Goal: Task Accomplishment & Management: Manage account settings

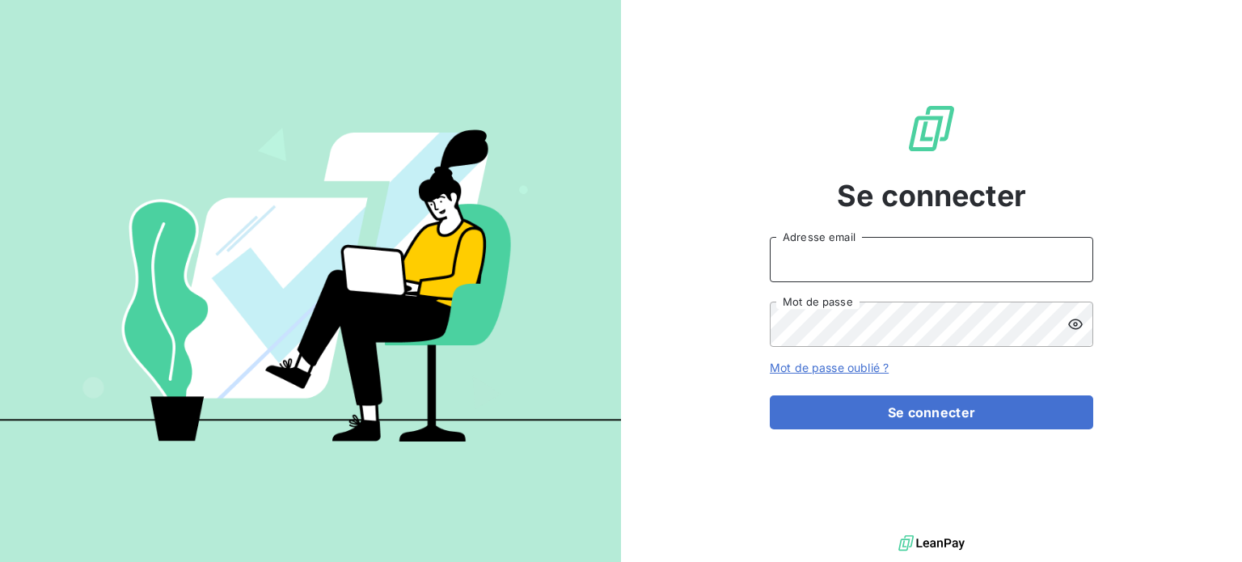
type input "[EMAIL_ADDRESS][DOMAIN_NAME]"
click at [824, 257] on input "[EMAIL_ADDRESS][DOMAIN_NAME]" at bounding box center [931, 259] width 323 height 45
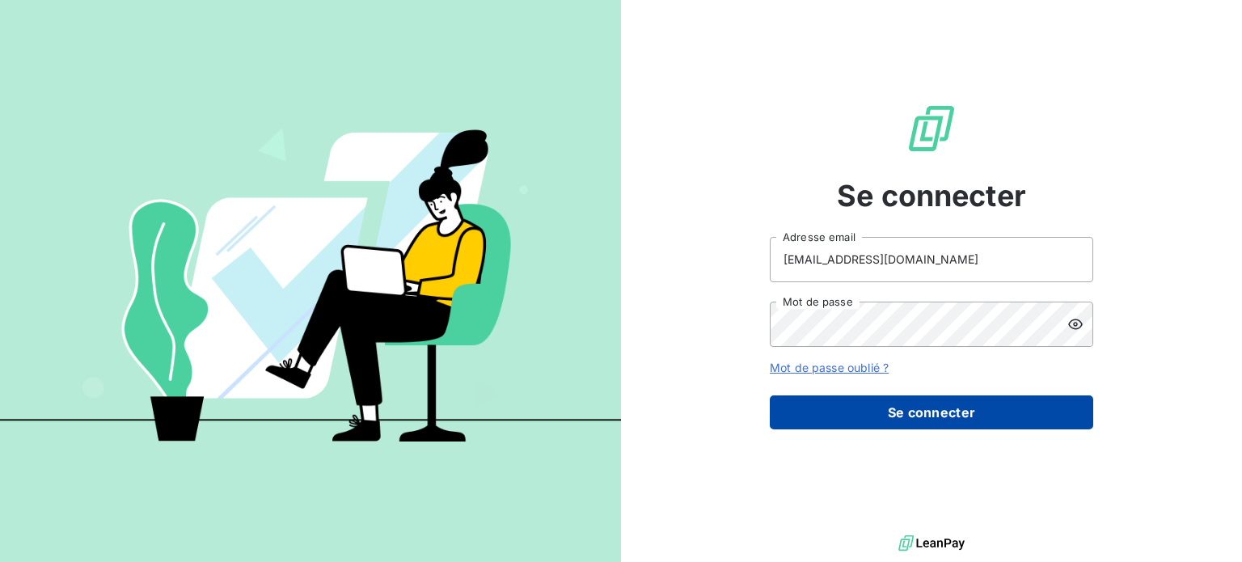
click at [812, 423] on button "Se connecter" at bounding box center [931, 412] width 323 height 34
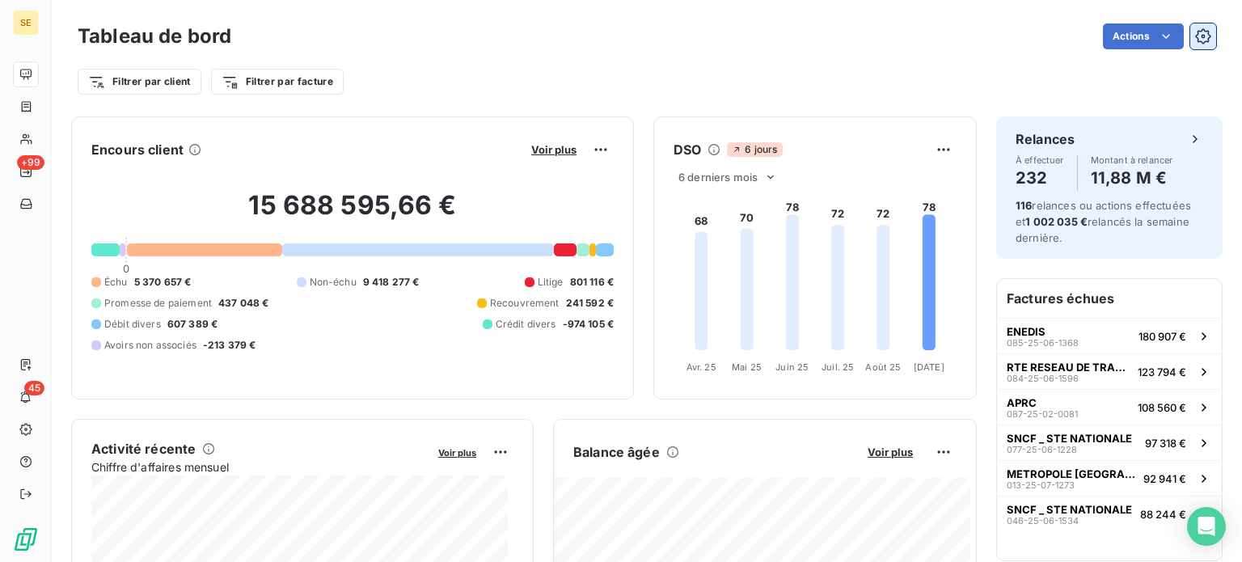
click at [1195, 38] on icon "button" at bounding box center [1203, 36] width 16 height 16
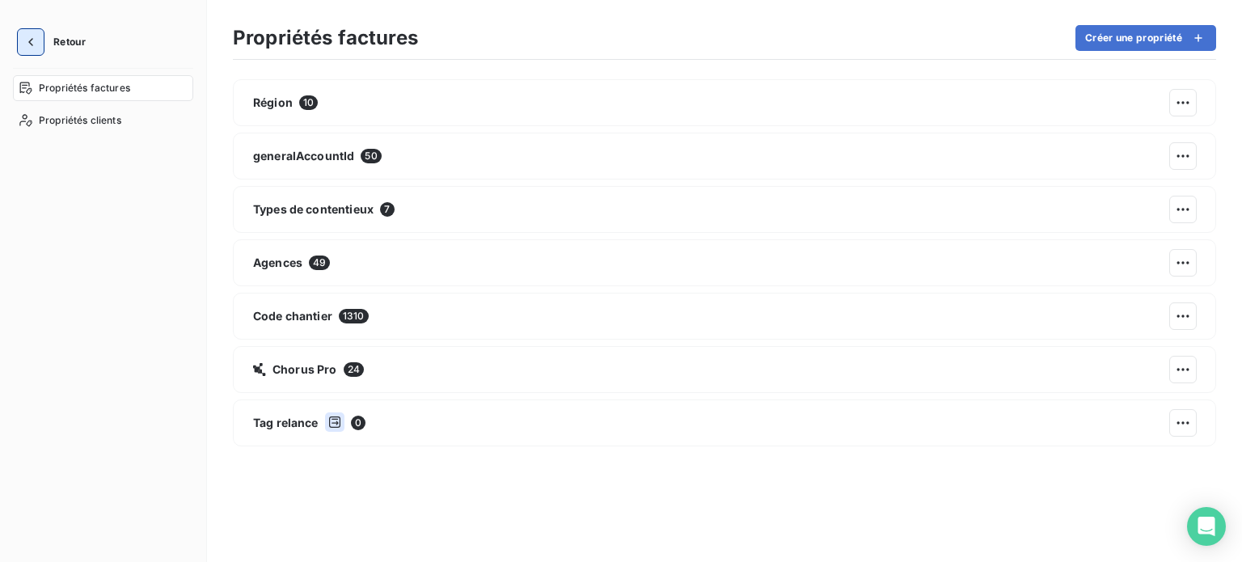
click at [30, 43] on icon "button" at bounding box center [31, 42] width 16 height 16
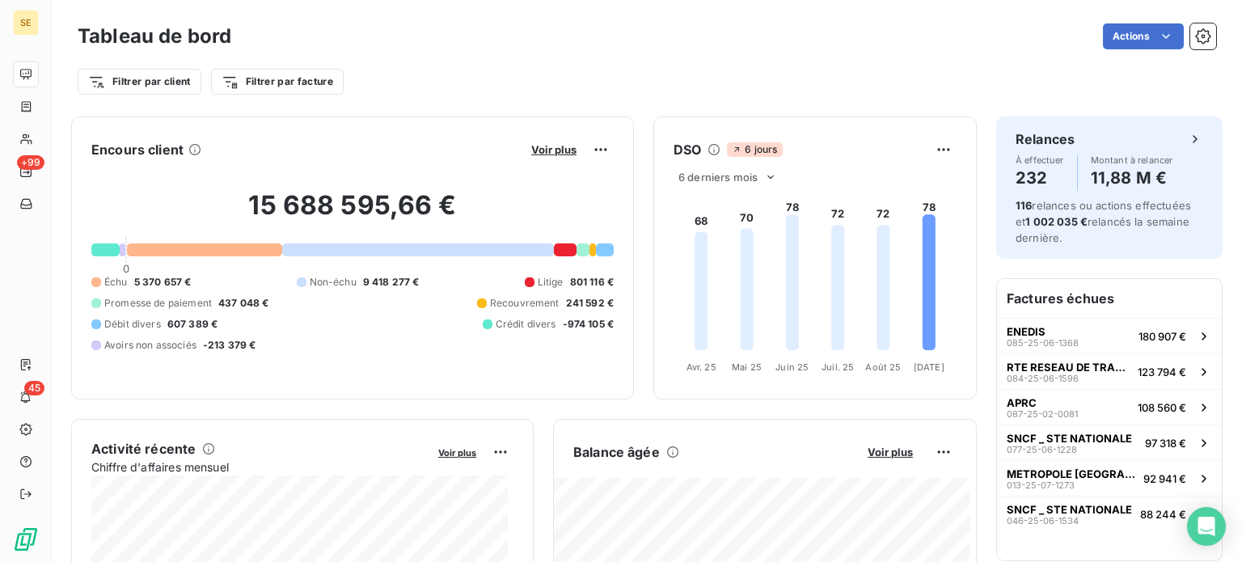
click at [1151, 38] on html "SE +99 45 Tableau de bord Actions Filtrer par client Filtrer par facture Encour…" at bounding box center [621, 281] width 1242 height 562
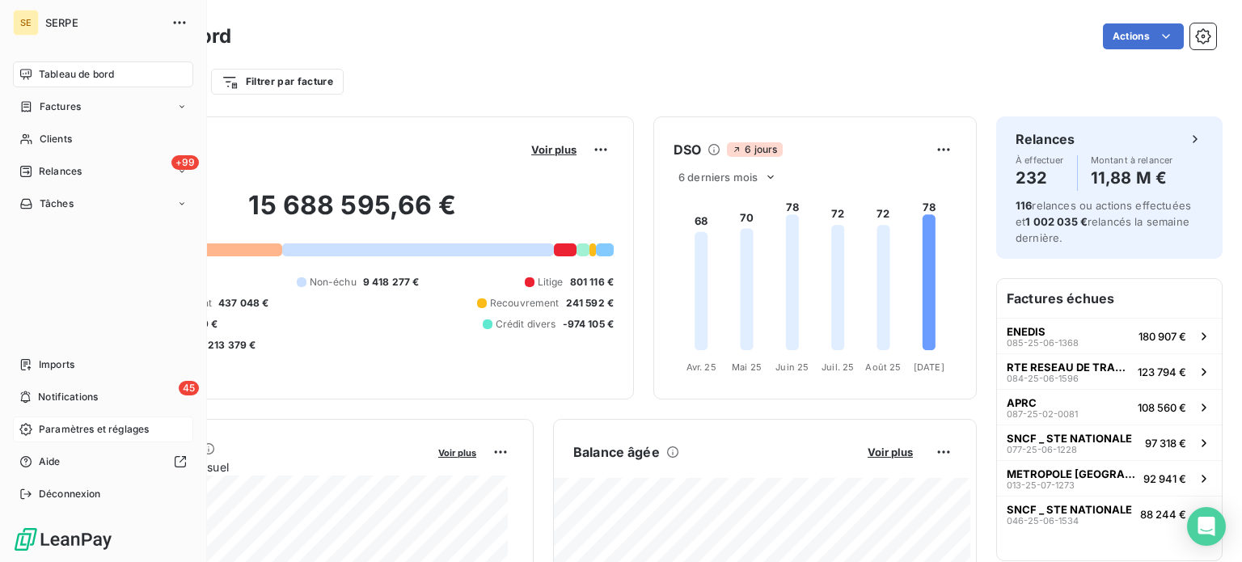
click at [104, 436] on span "Paramètres et réglages" at bounding box center [94, 429] width 110 height 15
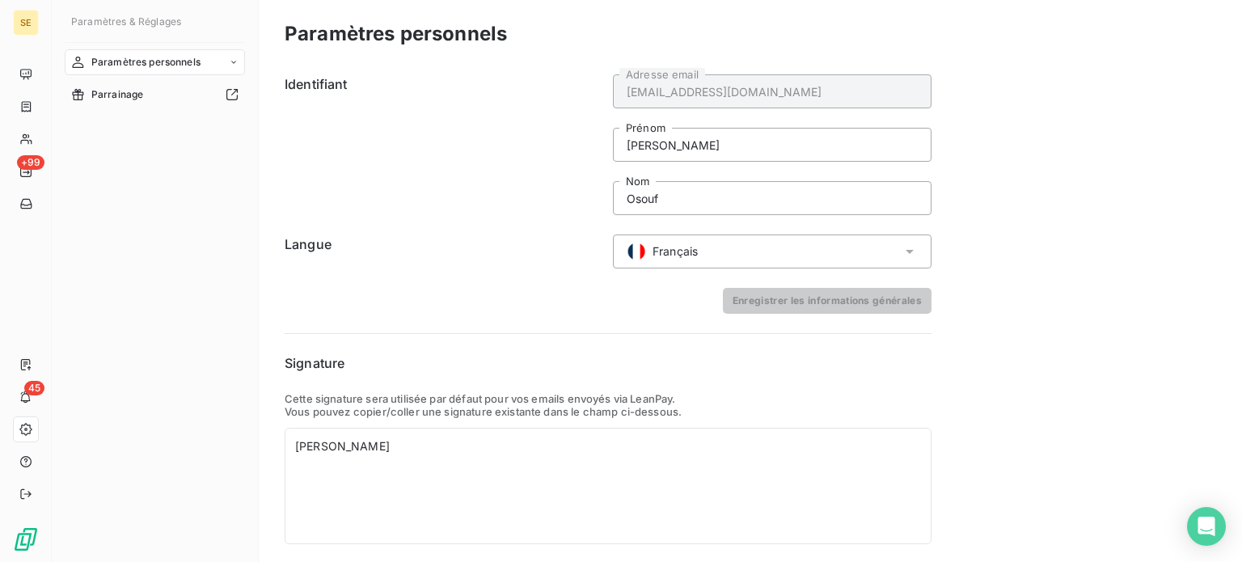
click at [236, 65] on icon at bounding box center [234, 62] width 10 height 10
